Goal: Task Accomplishment & Management: Manage account settings

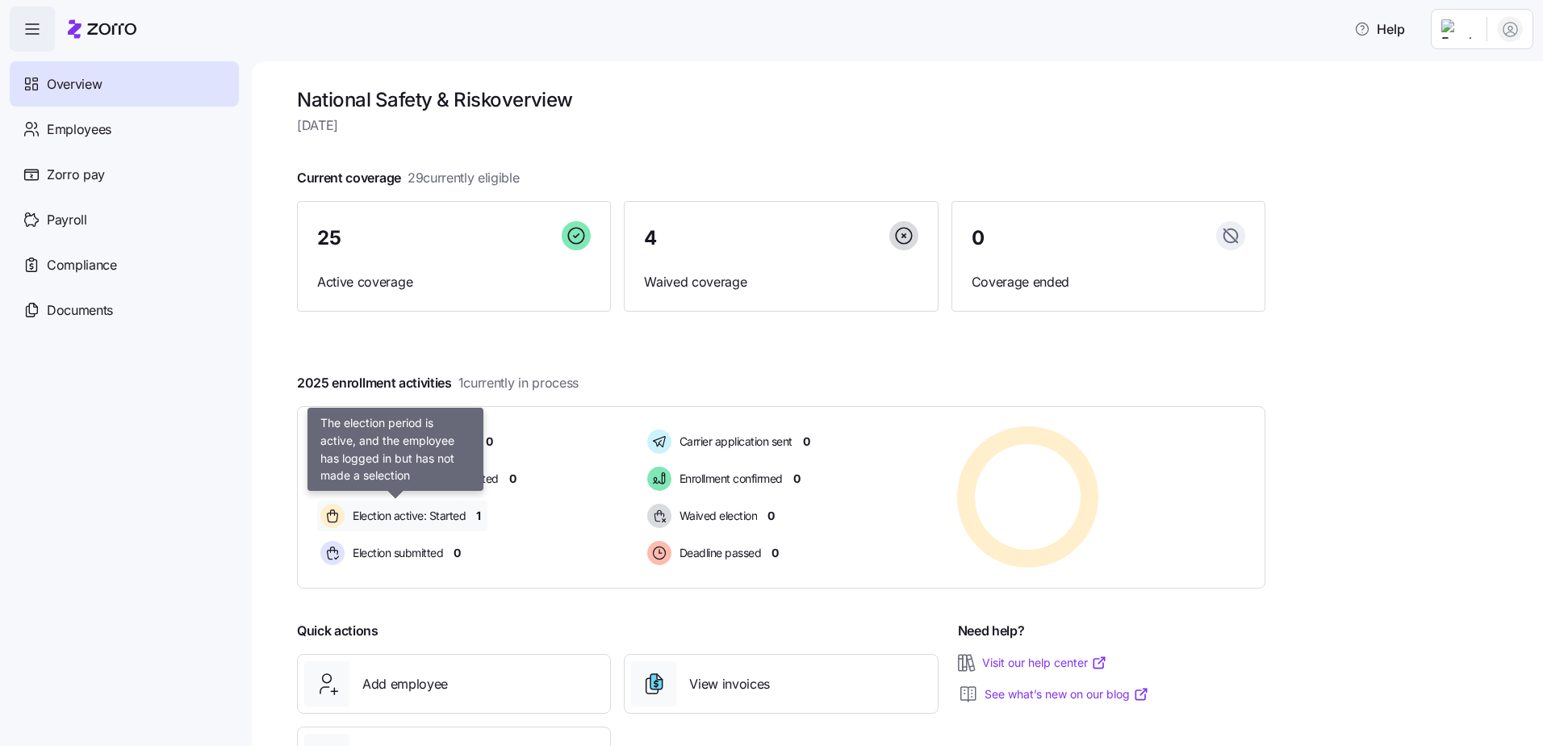
click at [444, 519] on span "Election active: Started" at bounding box center [407, 516] width 118 height 16
